Goal: Transaction & Acquisition: Purchase product/service

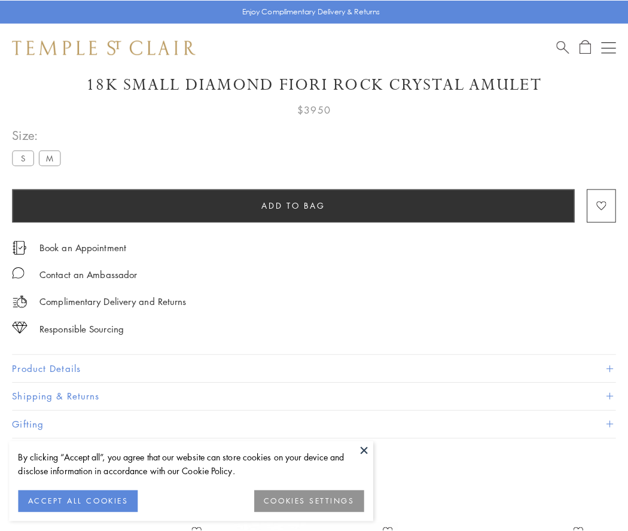
scroll to position [71, 0]
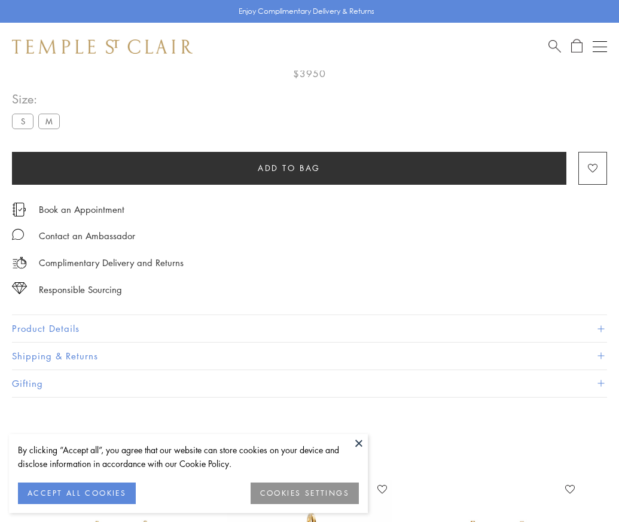
click at [289, 167] on span "Add to bag" at bounding box center [289, 167] width 63 height 13
